Goal: Transaction & Acquisition: Book appointment/travel/reservation

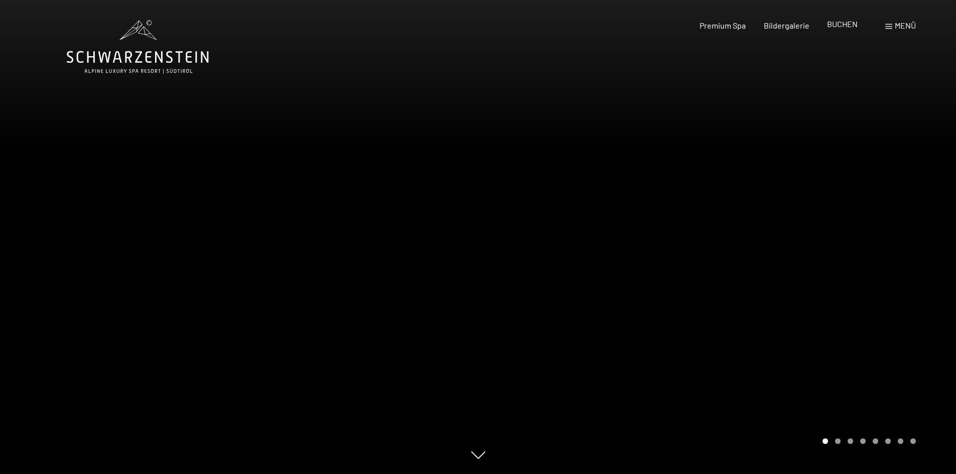
click at [842, 25] on span "BUCHEN" at bounding box center [842, 24] width 31 height 10
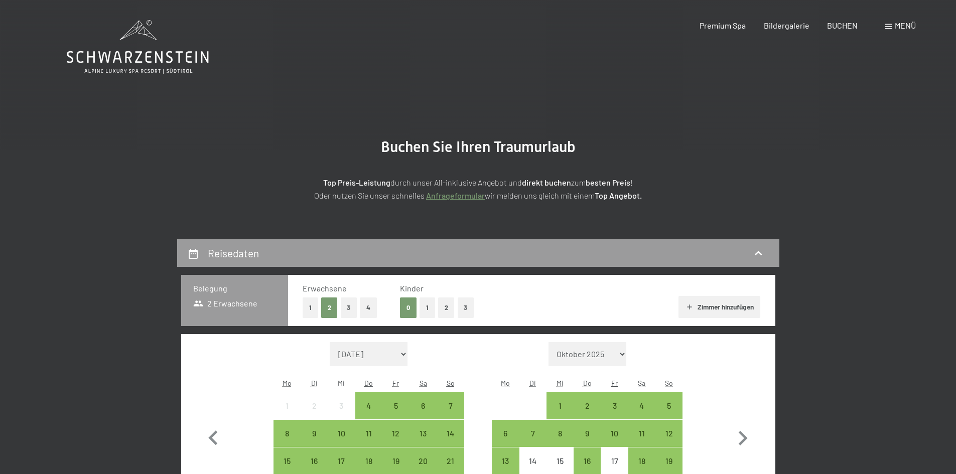
click at [446, 308] on button "2" at bounding box center [446, 308] width 17 height 21
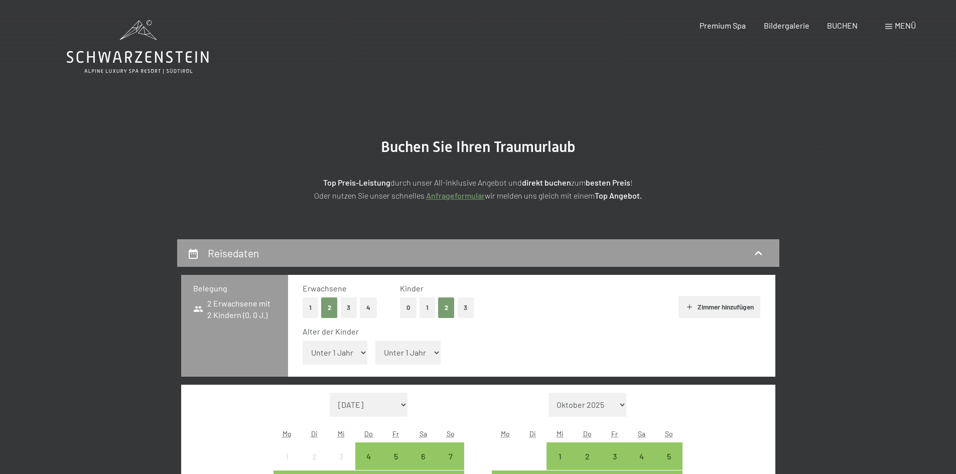
click at [363, 353] on select "Unter 1 Jahr 1 Jahr 2 Jahre 3 Jahre 4 Jahre 5 Jahre 6 Jahre 7 Jahre 8 Jahre 9 J…" at bounding box center [335, 353] width 65 height 24
select select "1"
click at [303, 341] on select "Unter 1 Jahr 1 Jahr 2 Jahre 3 Jahre 4 Jahre 5 Jahre 6 Jahre 7 Jahre 8 Jahre 9 J…" at bounding box center [335, 353] width 65 height 24
click at [435, 350] on select "Unter 1 Jahr 1 Jahr 2 Jahre 3 Jahre 4 Jahre 5 Jahre 6 Jahre 7 Jahre 8 Jahre 9 J…" at bounding box center [407, 353] width 65 height 24
select select "5"
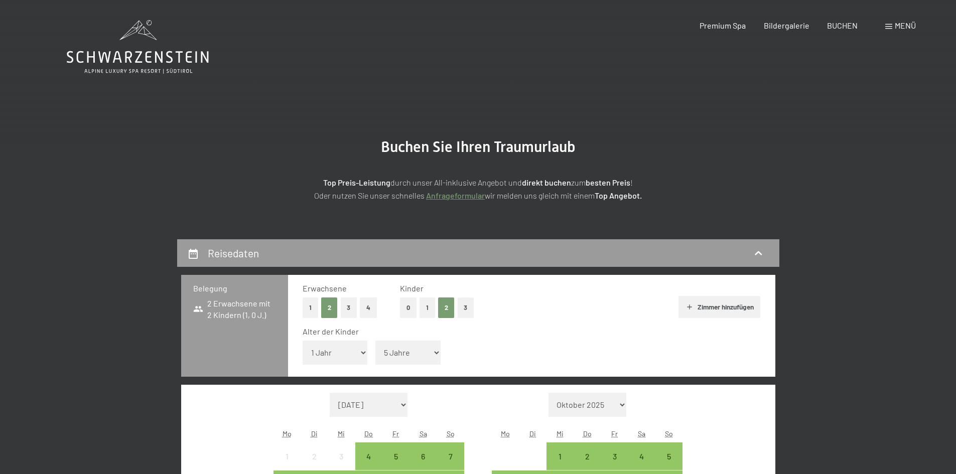
click at [375, 341] on select "Unter 1 Jahr 1 Jahr 2 Jahre 3 Jahre 4 Jahre 5 Jahre 6 Jahre 7 Jahre 8 Jahre 9 J…" at bounding box center [407, 353] width 65 height 24
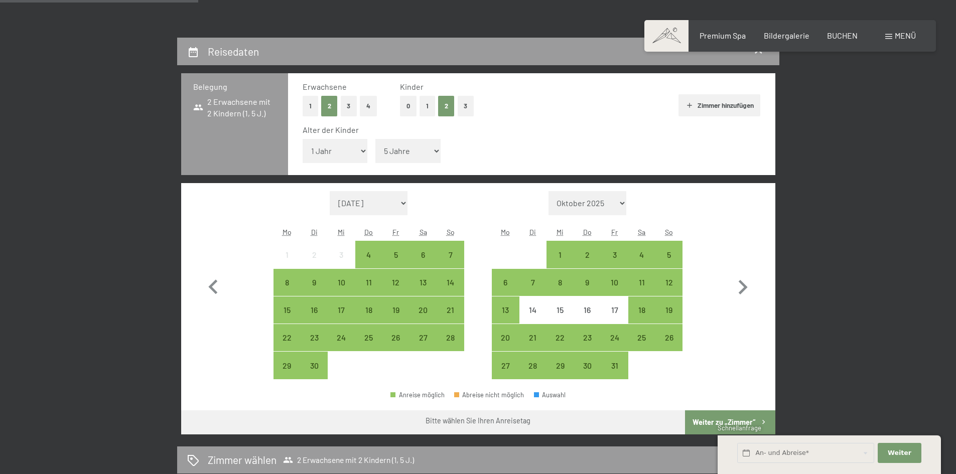
scroll to position [251, 0]
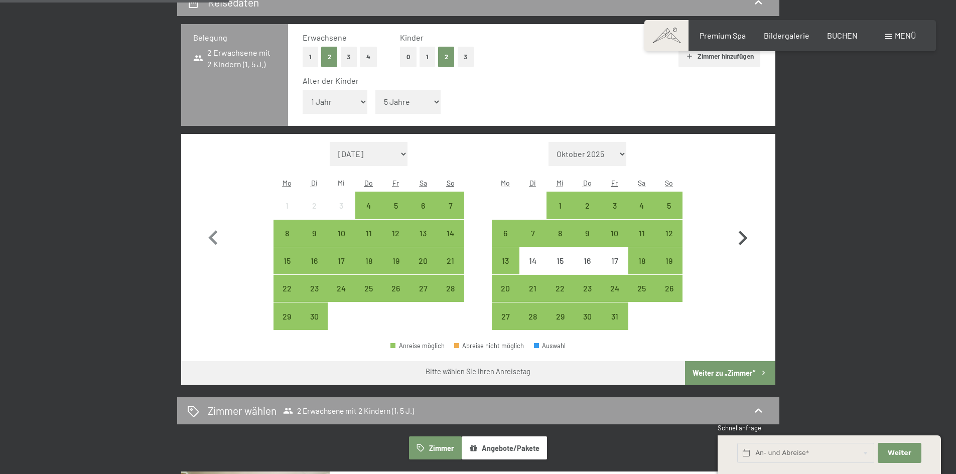
click at [743, 237] on icon "button" at bounding box center [742, 238] width 29 height 29
select select "[DATE]"
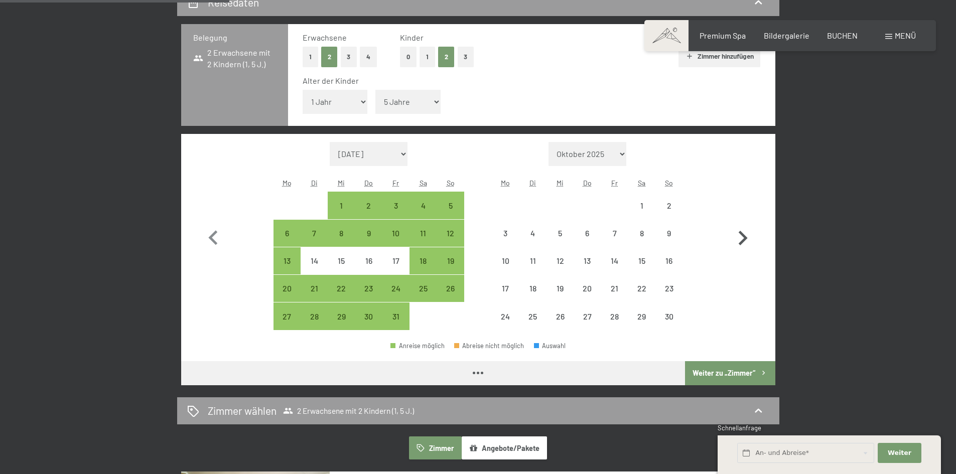
click at [743, 237] on icon "button" at bounding box center [742, 238] width 29 height 29
select select "[DATE]"
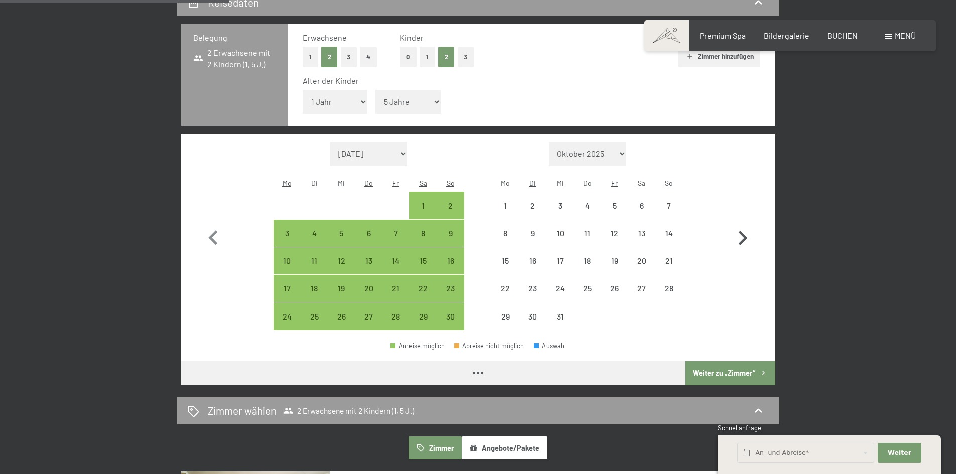
click at [743, 237] on icon "button" at bounding box center [742, 238] width 29 height 29
select select "[DATE]"
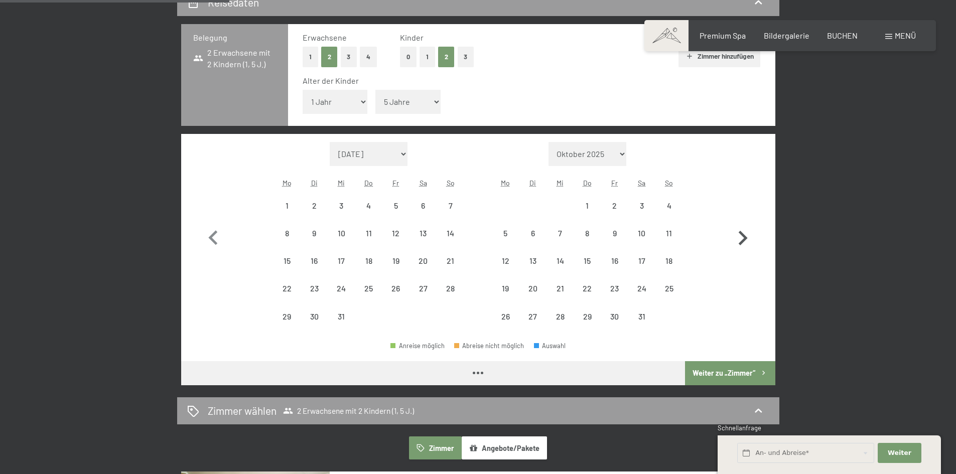
select select "[DATE]"
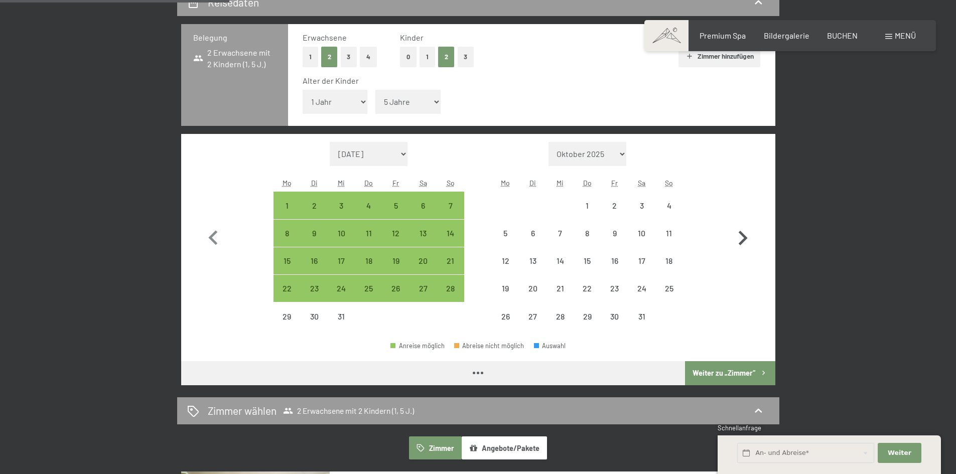
select select "[DATE]"
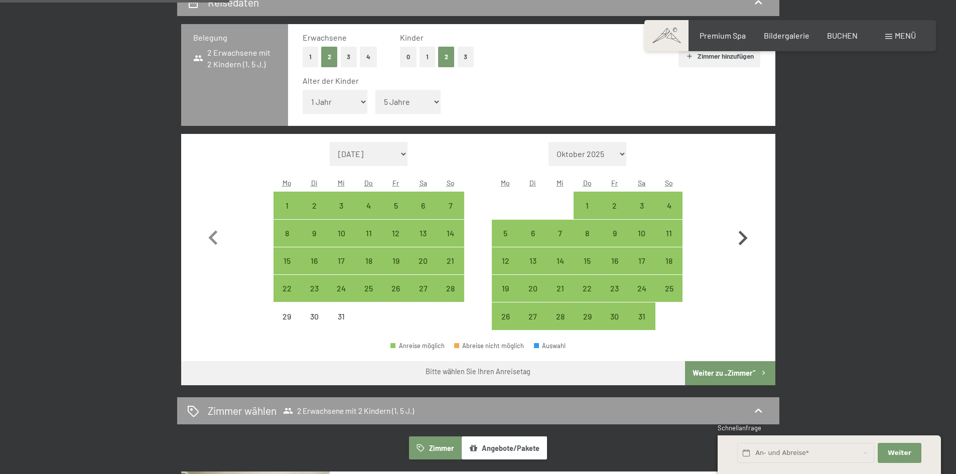
click at [743, 237] on icon "button" at bounding box center [742, 238] width 29 height 29
select select "[DATE]"
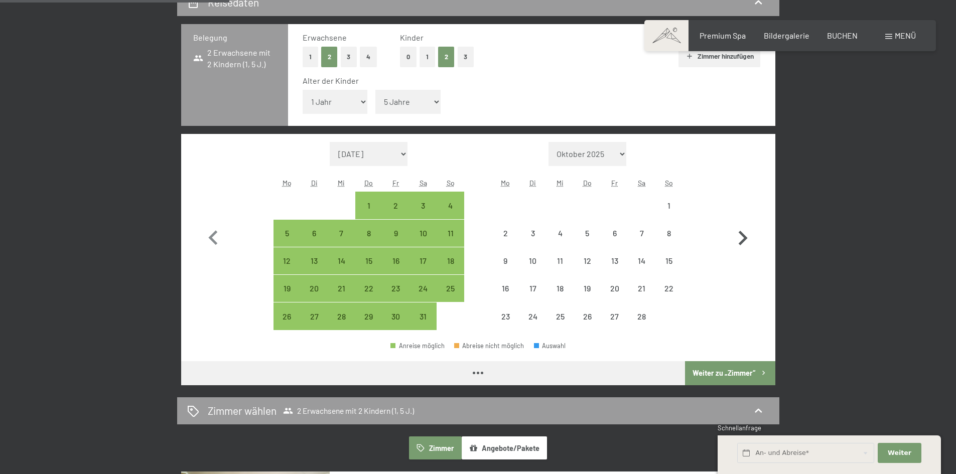
select select "[DATE]"
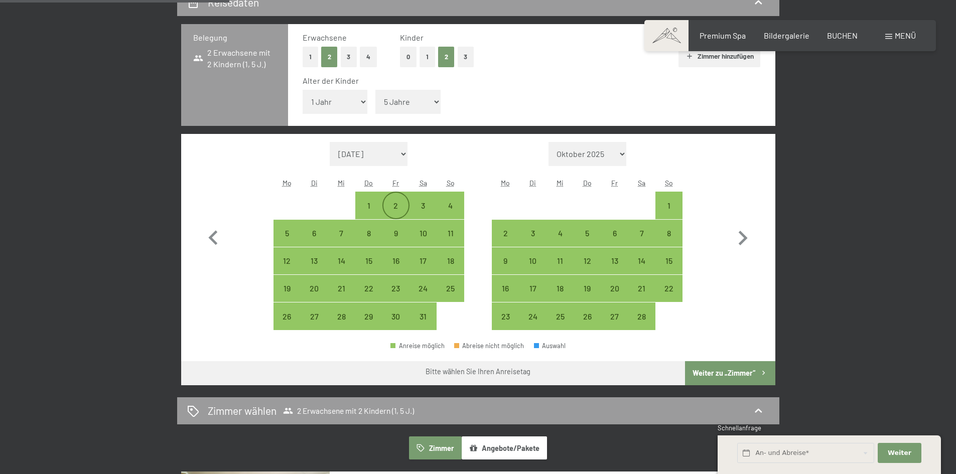
click at [395, 203] on div "2" at bounding box center [395, 214] width 25 height 25
select select "[DATE]"
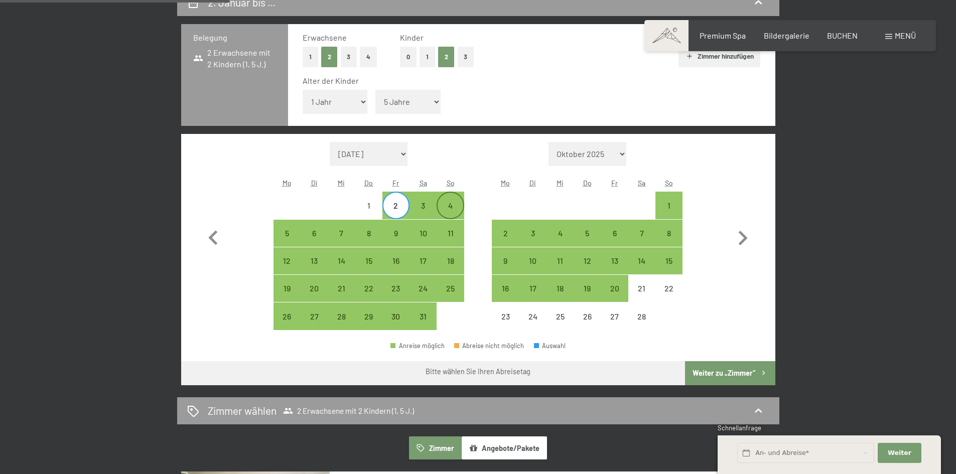
click at [455, 205] on div "4" at bounding box center [450, 214] width 25 height 25
select select "[DATE]"
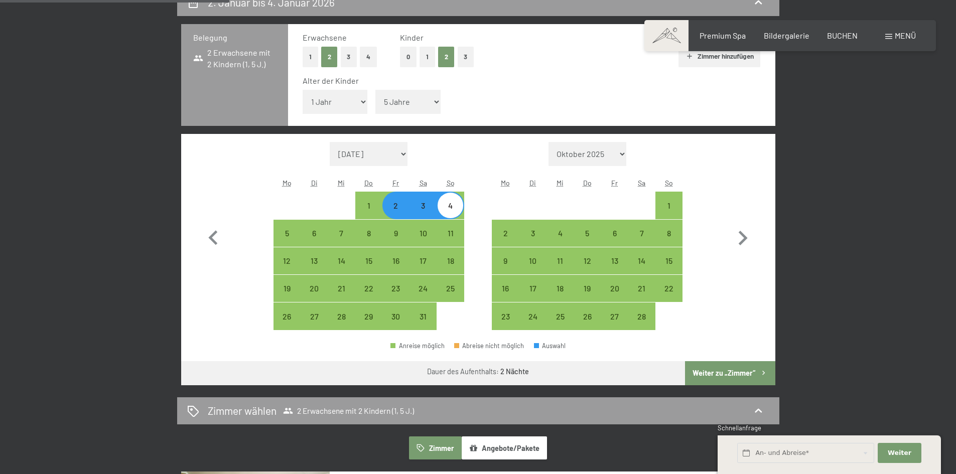
click at [723, 370] on button "Weiter zu „Zimmer“" at bounding box center [730, 373] width 90 height 24
select select "[DATE]"
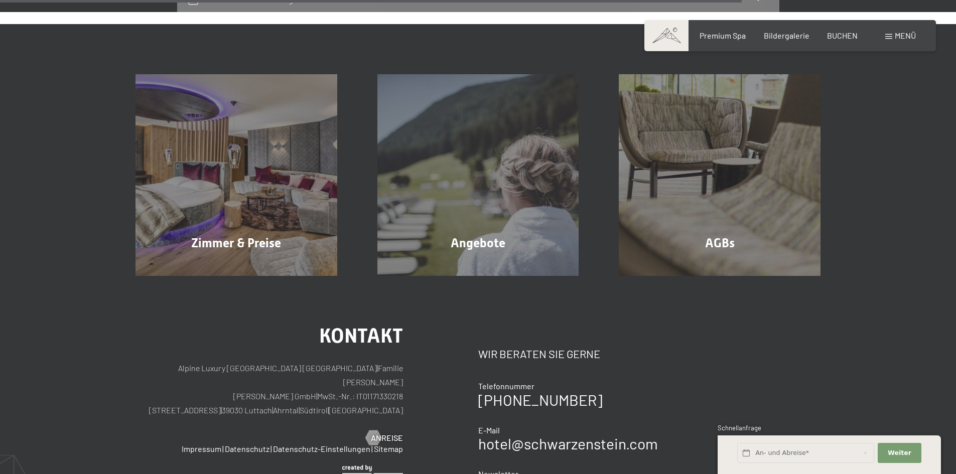
scroll to position [1092, 0]
